Goal: Transaction & Acquisition: Purchase product/service

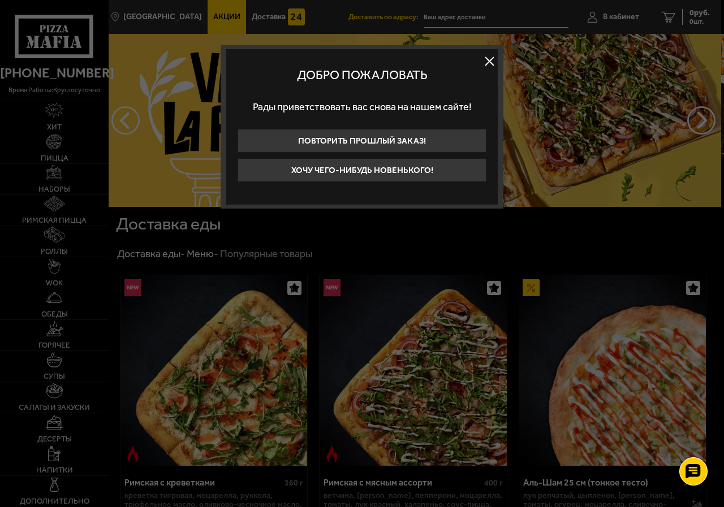
click at [488, 59] on button at bounding box center [489, 61] width 17 height 17
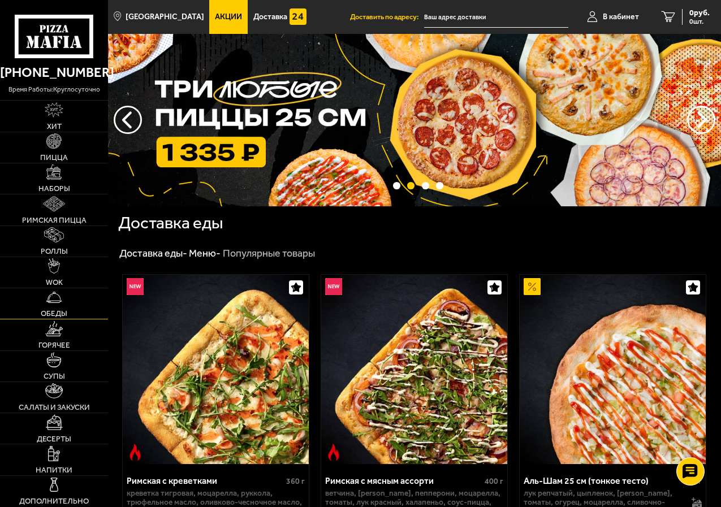
click at [64, 302] on link "Обеды" at bounding box center [54, 303] width 108 height 31
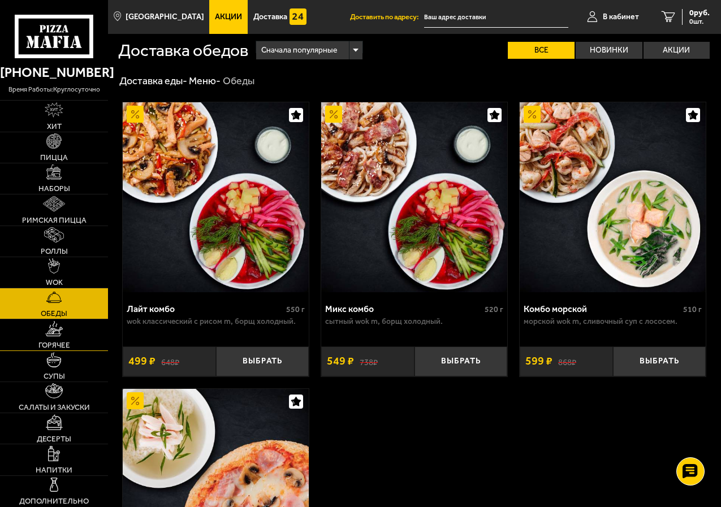
click at [57, 324] on img at bounding box center [53, 328] width 17 height 15
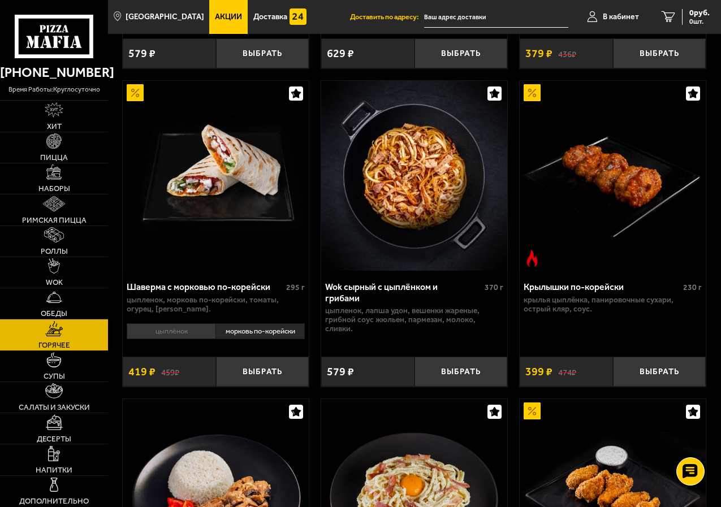
scroll to position [283, 0]
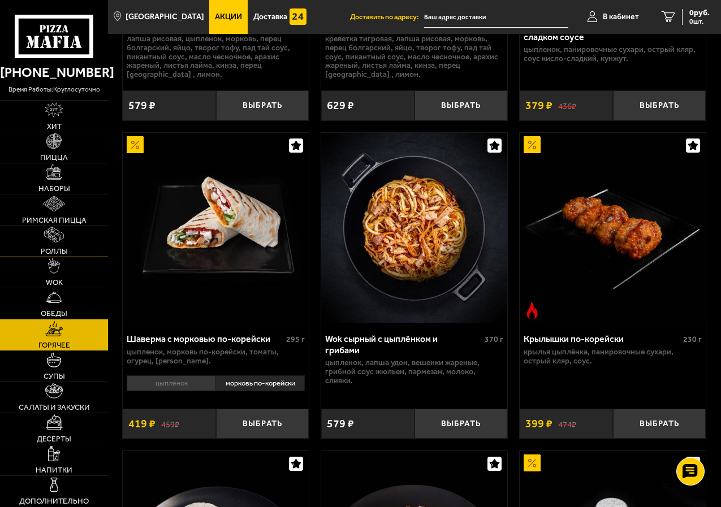
click at [53, 244] on link "Роллы" at bounding box center [54, 241] width 108 height 31
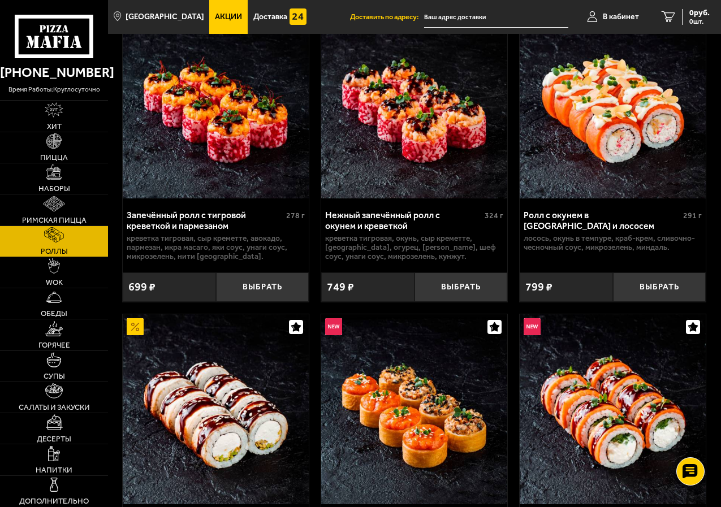
scroll to position [396, 0]
